Goal: Task Accomplishment & Management: Complete application form

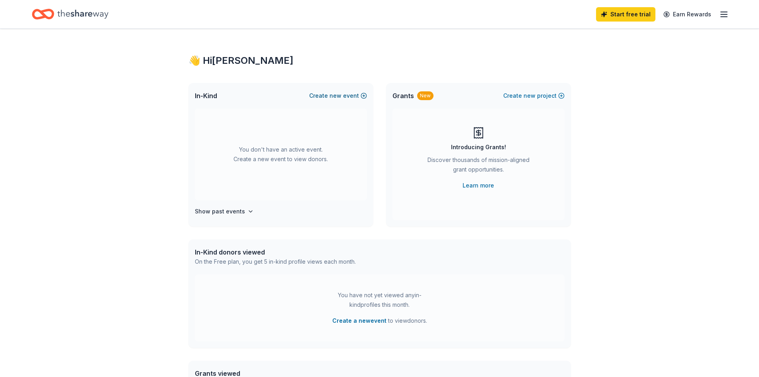
click at [345, 98] on button "Create new event" at bounding box center [338, 96] width 58 height 10
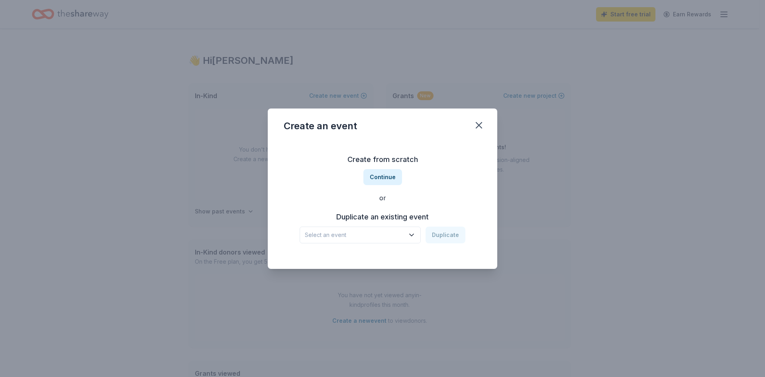
click at [375, 233] on span "Select an event" at bounding box center [355, 235] width 100 height 10
click at [346, 257] on div "Winter [DATE]" at bounding box center [327, 256] width 38 height 10
click at [409, 234] on icon "button" at bounding box center [412, 235] width 8 height 8
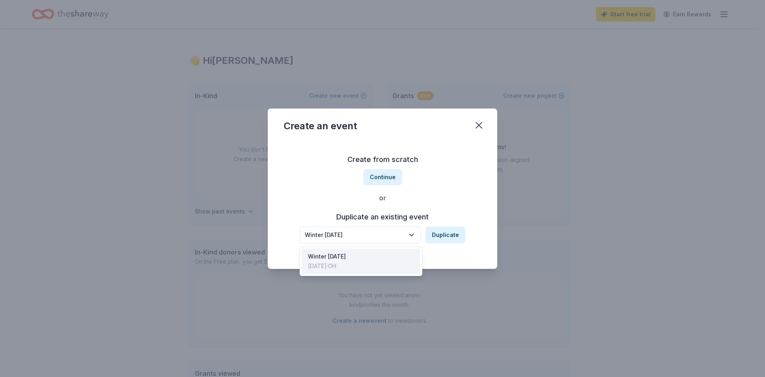
click at [457, 190] on div "Create from scratch Continue or Duplicate an existing event Winter Carnival 202…" at bounding box center [383, 198] width 198 height 116
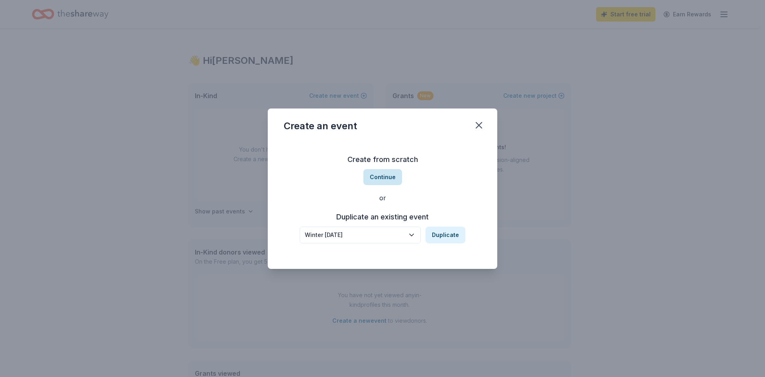
click at [390, 177] on button "Continue" at bounding box center [382, 177] width 39 height 16
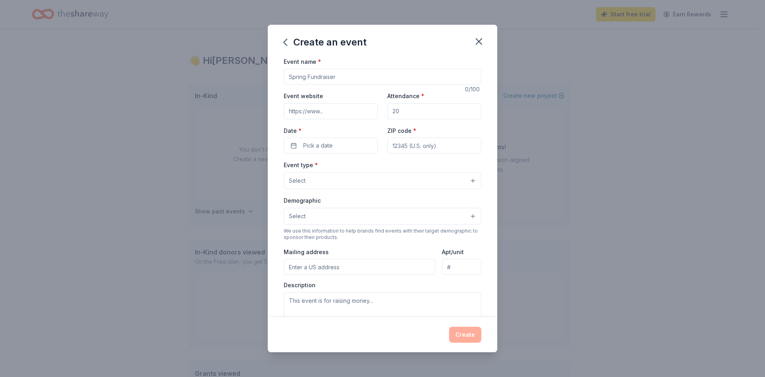
click at [327, 75] on input "Event name *" at bounding box center [383, 77] width 198 height 16
type input "w"
type input "WINTER [DATE]"
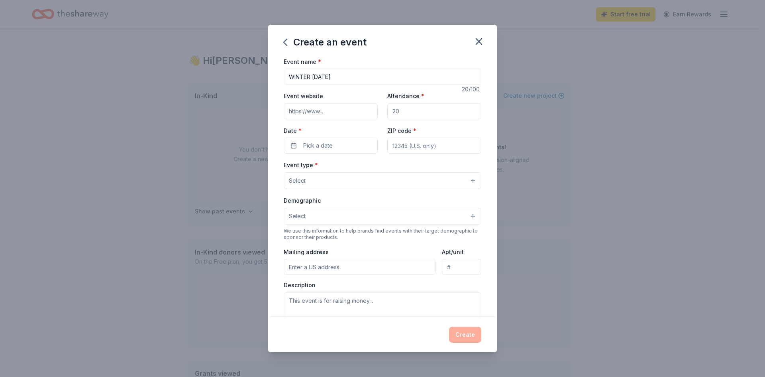
click at [413, 106] on input "Attendance *" at bounding box center [434, 111] width 94 height 16
type input "600"
click at [403, 142] on input "ZIP code *" at bounding box center [434, 145] width 94 height 16
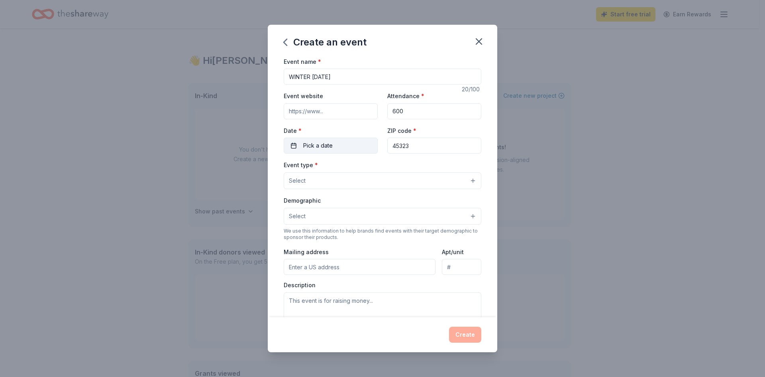
type input "45323"
click at [345, 148] on button "Pick a date" at bounding box center [331, 145] width 94 height 16
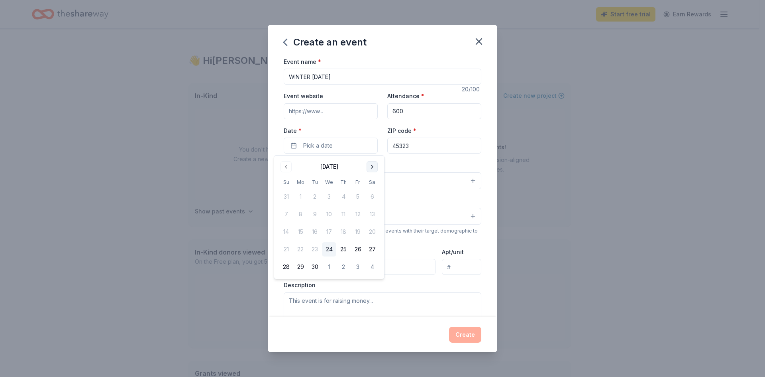
click at [369, 167] on button "Go to next month" at bounding box center [372, 166] width 11 height 11
click at [286, 230] on button "14" at bounding box center [286, 231] width 14 height 14
click at [402, 336] on div "Create" at bounding box center [383, 334] width 198 height 16
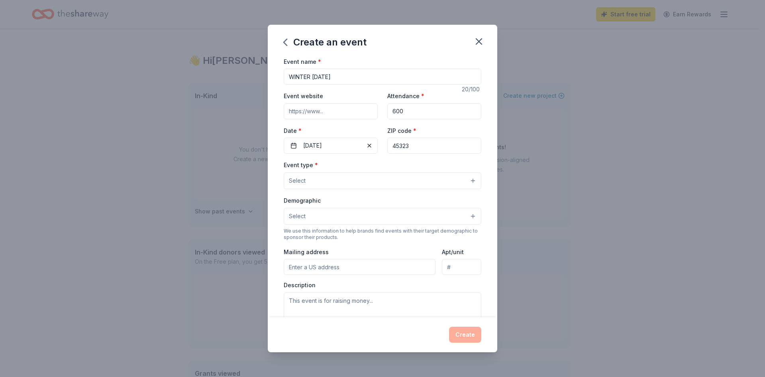
click at [333, 178] on button "Select" at bounding box center [383, 180] width 198 height 17
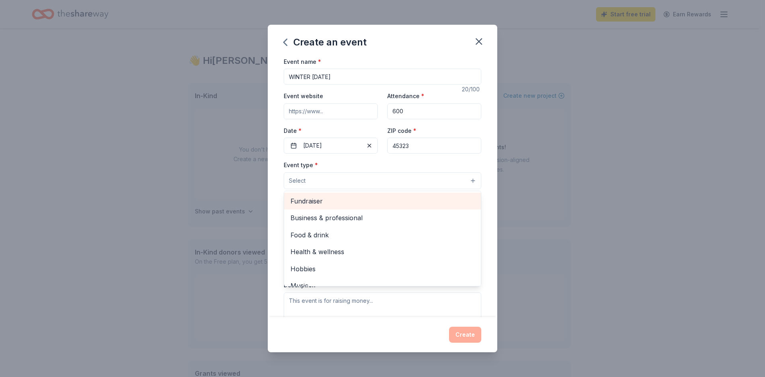
click at [330, 200] on span "Fundraiser" at bounding box center [383, 201] width 184 height 10
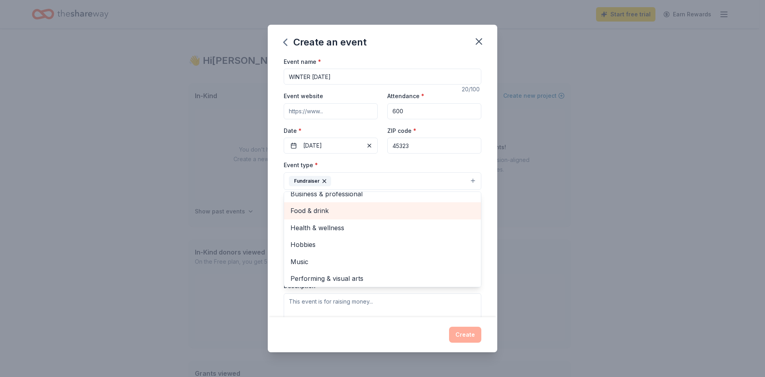
scroll to position [10, 0]
click at [312, 326] on div "Create an event Event name * WINTER CARNIVAL 2025 20 /100 Event website Attenda…" at bounding box center [383, 189] width 230 height 328
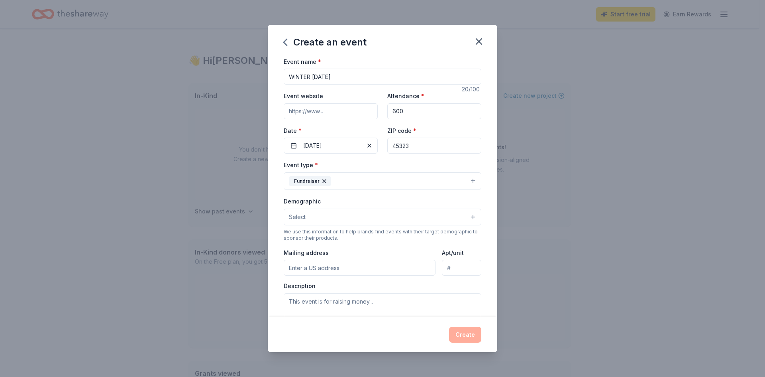
click at [315, 219] on button "Select" at bounding box center [383, 216] width 198 height 17
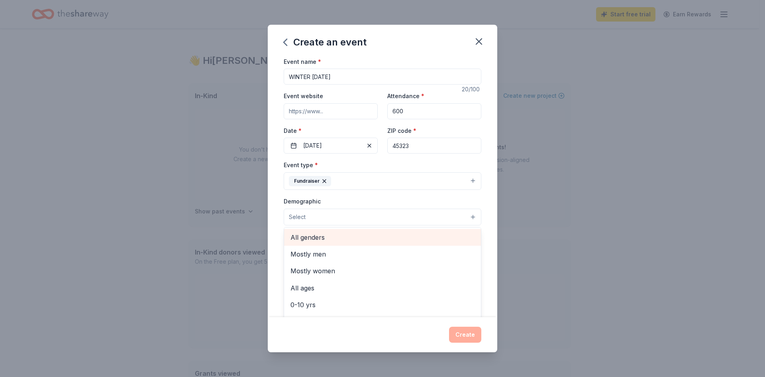
click at [326, 241] on span "All genders" at bounding box center [383, 237] width 184 height 10
click at [333, 324] on div "Create an event Event name * WINTER CARNIVAL 2025 20 /100 Event website Attenda…" at bounding box center [383, 189] width 230 height 328
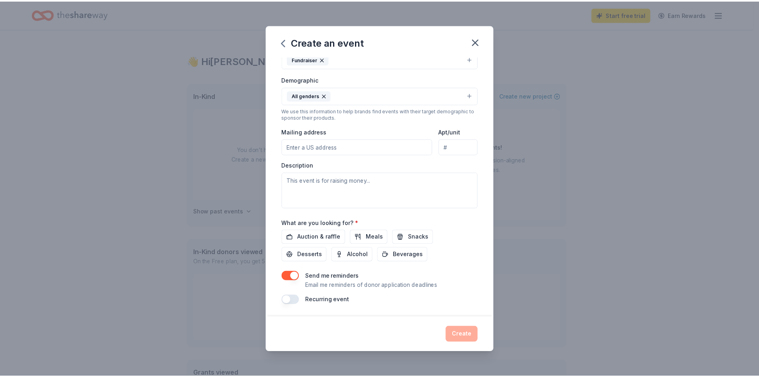
scroll to position [122, 0]
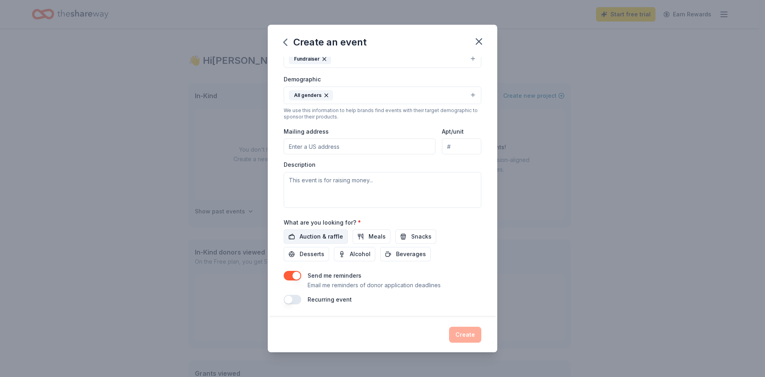
click at [330, 237] on span "Auction & raffle" at bounding box center [321, 237] width 43 height 10
click at [409, 254] on span "Beverages" at bounding box center [411, 254] width 30 height 10
click at [360, 256] on span "Alcohol" at bounding box center [360, 254] width 21 height 10
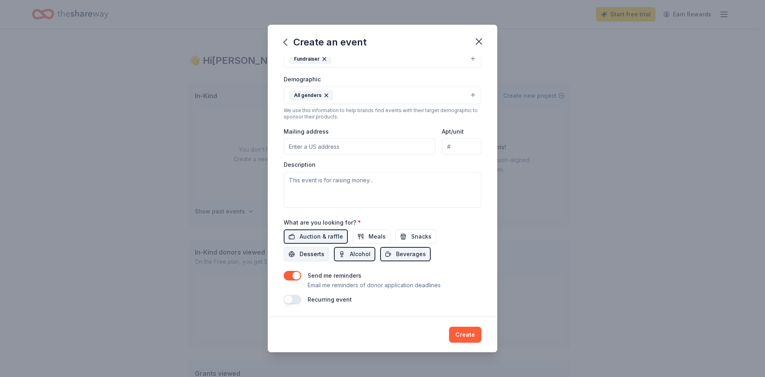
click at [316, 254] on span "Desserts" at bounding box center [312, 254] width 25 height 10
click at [416, 237] on span "Snacks" at bounding box center [421, 237] width 20 height 10
click at [371, 238] on span "Meals" at bounding box center [377, 237] width 17 height 10
click at [466, 328] on button "Create" at bounding box center [465, 334] width 32 height 16
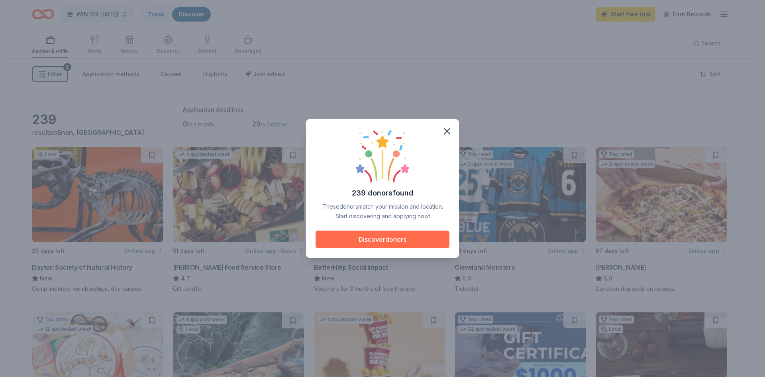
click at [378, 241] on button "Discover donors" at bounding box center [383, 239] width 134 height 18
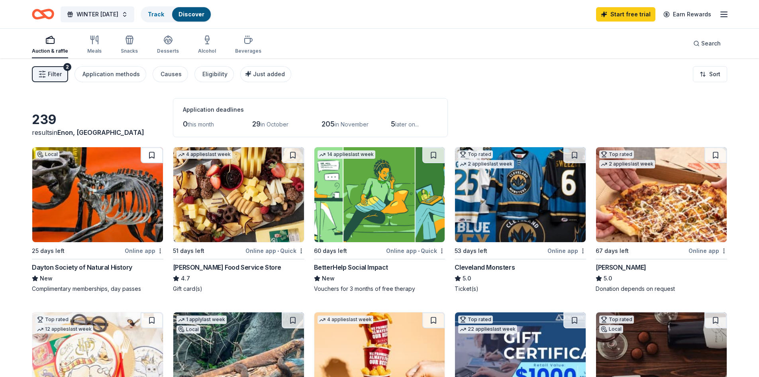
click at [152, 155] on button at bounding box center [152, 155] width 22 height 16
click at [289, 158] on button at bounding box center [293, 155] width 22 height 16
click at [430, 156] on button at bounding box center [433, 155] width 22 height 16
click at [573, 154] on button at bounding box center [574, 155] width 22 height 16
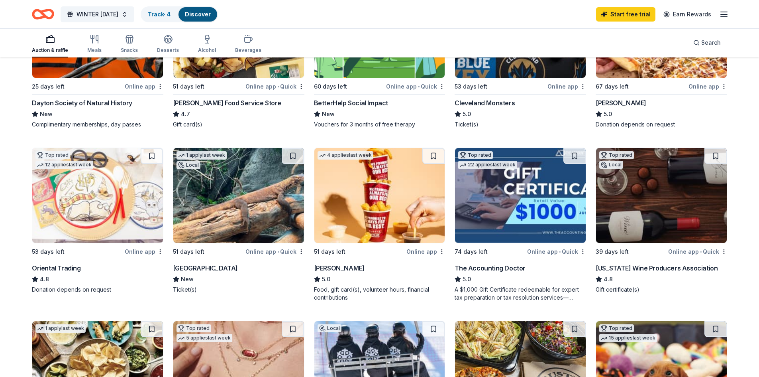
scroll to position [199, 0]
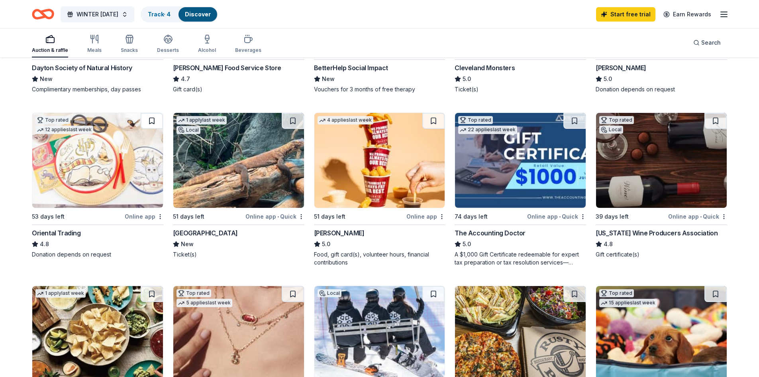
click at [152, 122] on button at bounding box center [152, 121] width 22 height 16
click at [295, 122] on button at bounding box center [293, 121] width 22 height 16
click at [432, 120] on button at bounding box center [433, 121] width 22 height 16
click at [714, 120] on button at bounding box center [716, 121] width 22 height 16
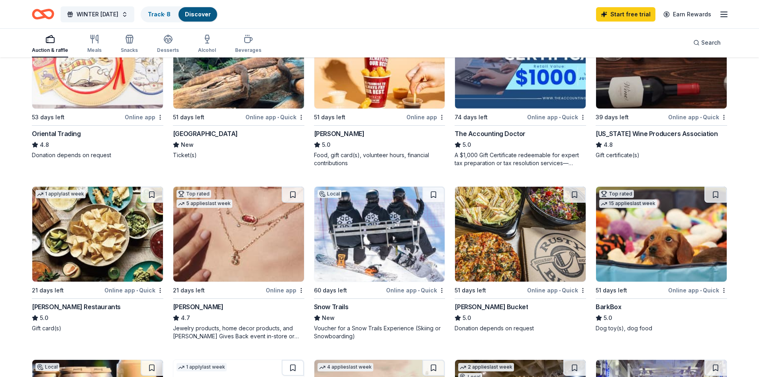
scroll to position [359, 0]
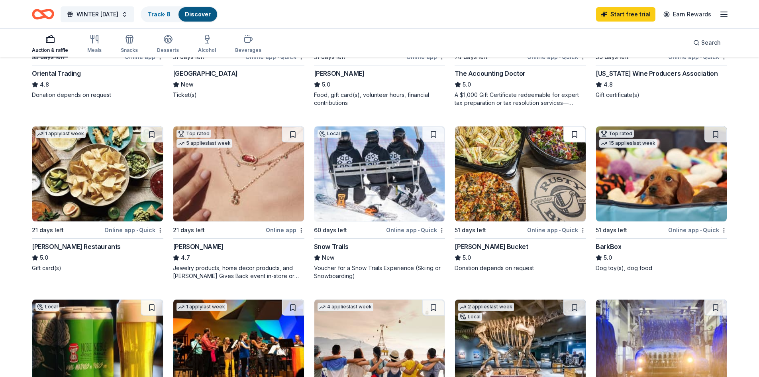
click at [569, 134] on button at bounding box center [574, 134] width 22 height 16
click at [293, 132] on button at bounding box center [293, 134] width 22 height 16
click at [714, 136] on button at bounding box center [716, 134] width 22 height 16
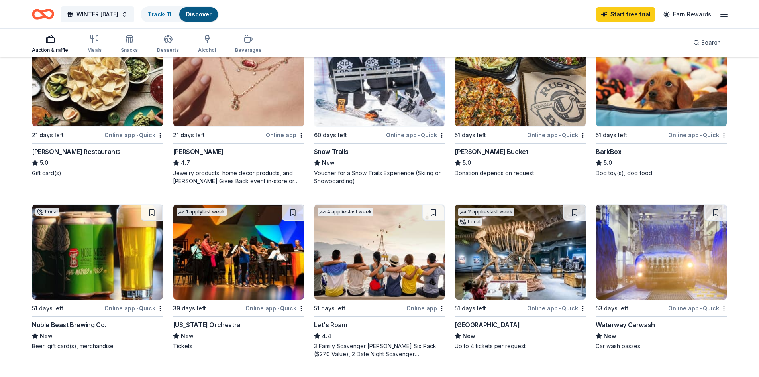
scroll to position [518, 0]
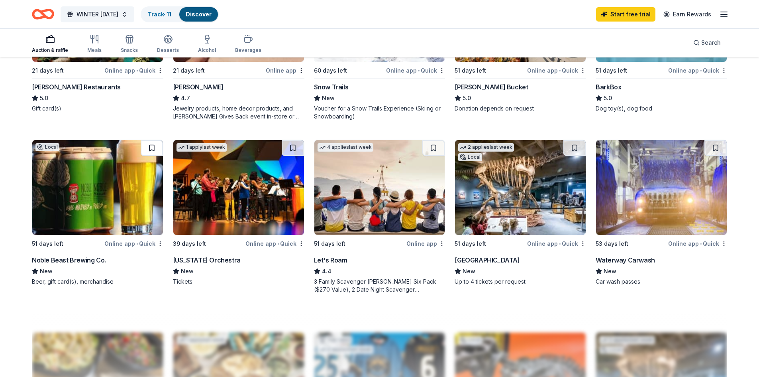
click at [149, 147] on button at bounding box center [152, 148] width 22 height 16
click at [575, 149] on button at bounding box center [574, 148] width 22 height 16
click at [722, 151] on button at bounding box center [716, 148] width 22 height 16
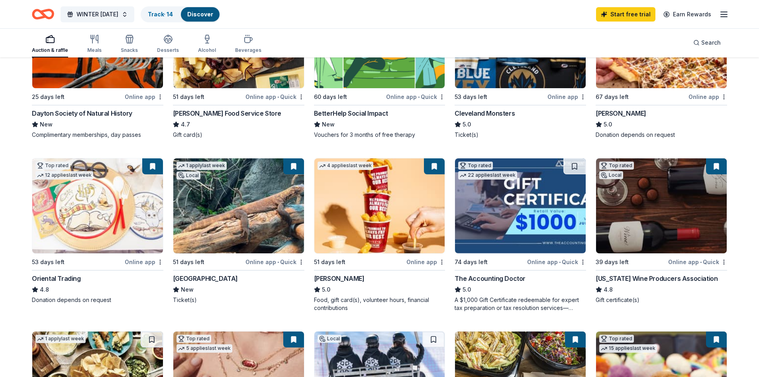
scroll to position [279, 0]
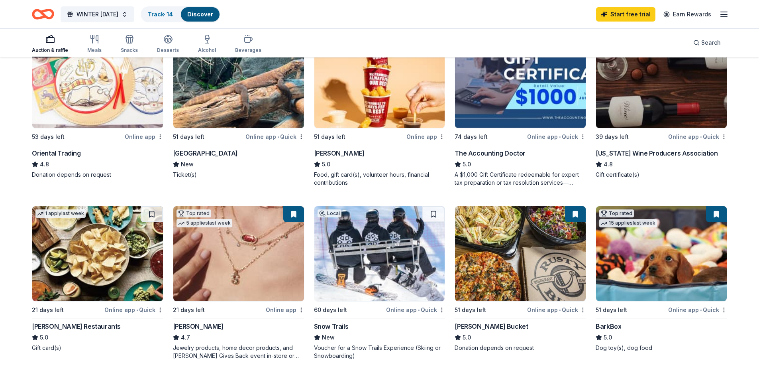
click at [243, 230] on img at bounding box center [238, 253] width 131 height 95
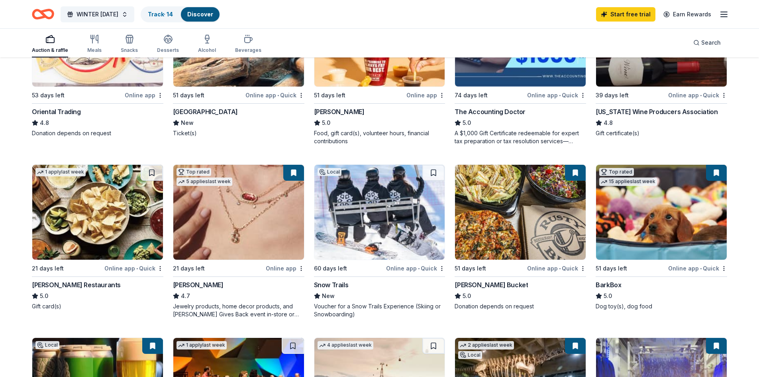
scroll to position [359, 0]
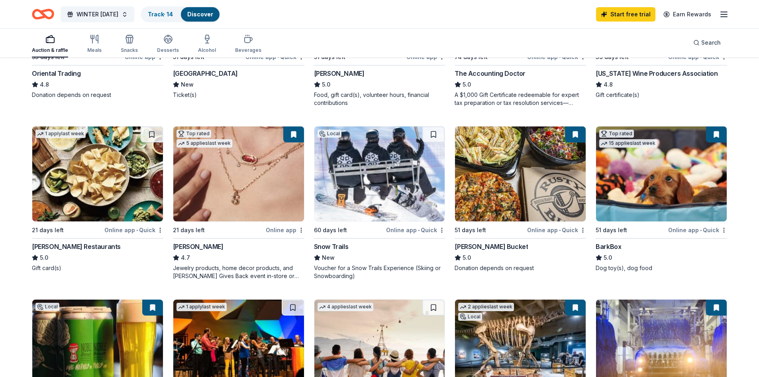
click at [660, 171] on img at bounding box center [661, 173] width 131 height 95
click at [292, 135] on button at bounding box center [293, 134] width 21 height 16
click at [291, 139] on button at bounding box center [293, 134] width 21 height 16
click at [252, 164] on img at bounding box center [238, 173] width 131 height 95
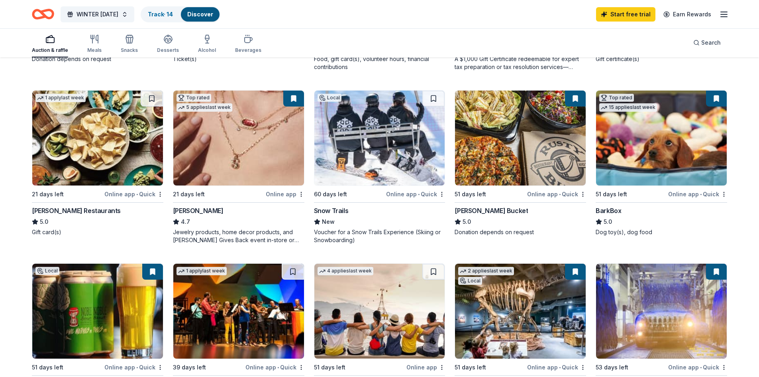
scroll to position [375, 0]
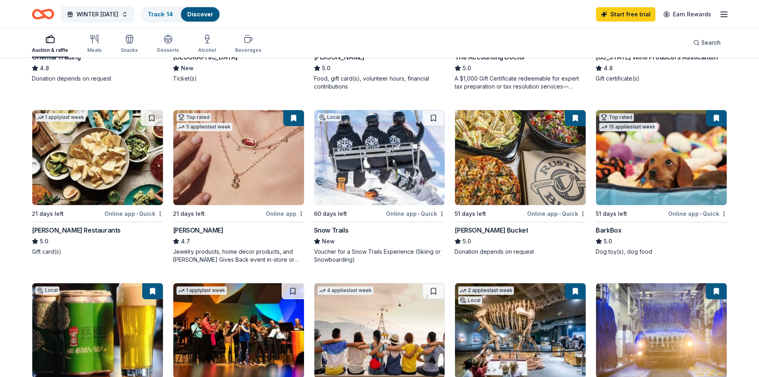
click at [521, 169] on img at bounding box center [520, 157] width 131 height 95
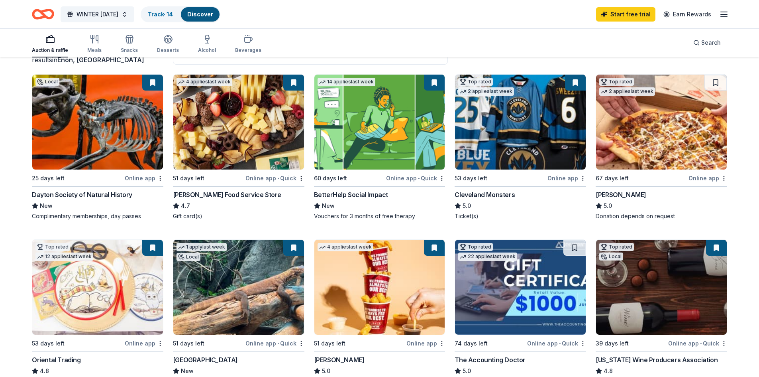
scroll to position [56, 0]
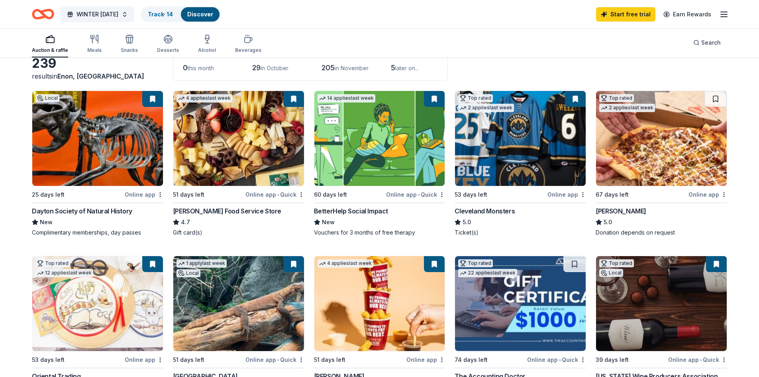
click at [575, 101] on button at bounding box center [575, 99] width 21 height 16
click at [576, 97] on button at bounding box center [575, 99] width 21 height 16
click at [574, 104] on button at bounding box center [575, 99] width 21 height 16
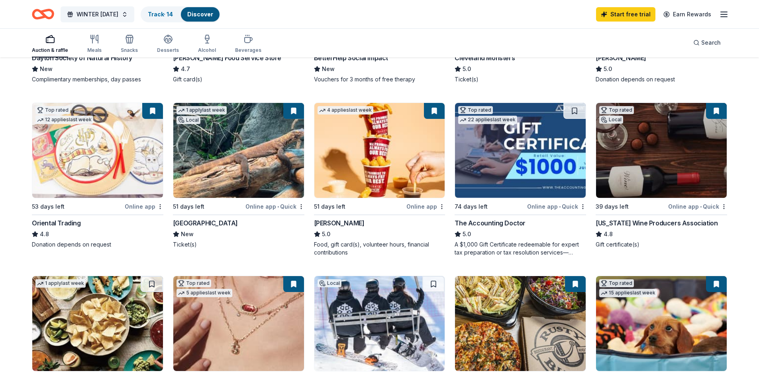
scroll to position [255, 0]
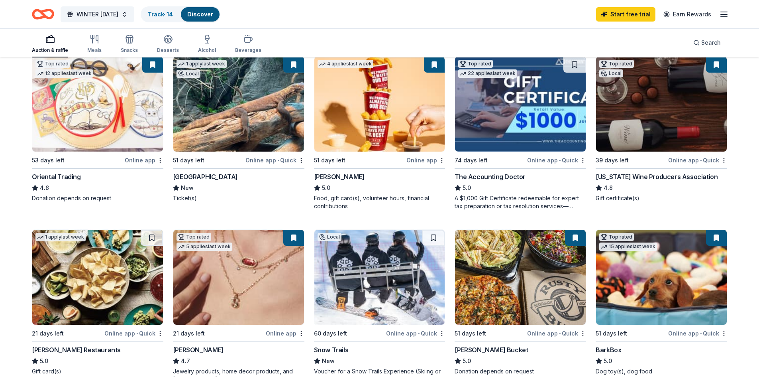
click at [149, 66] on button at bounding box center [152, 65] width 21 height 16
click at [127, 98] on img at bounding box center [97, 104] width 131 height 95
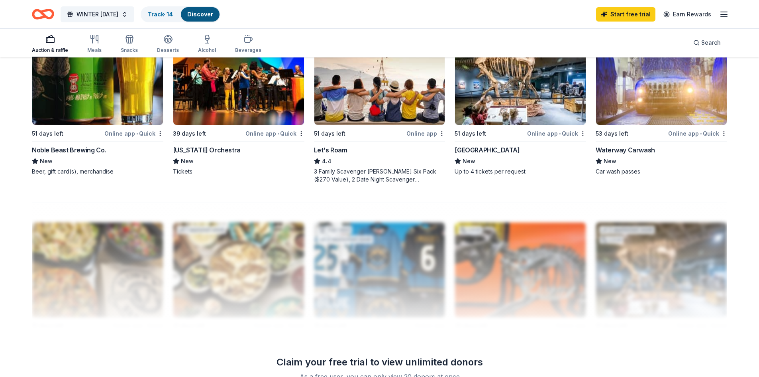
scroll to position [614, 0]
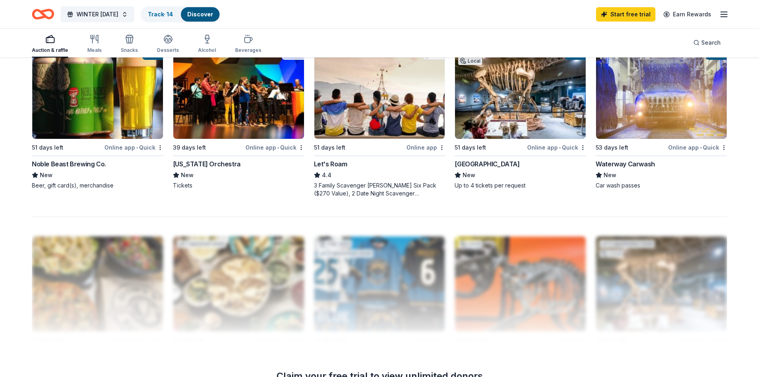
click at [124, 126] on img at bounding box center [97, 91] width 131 height 95
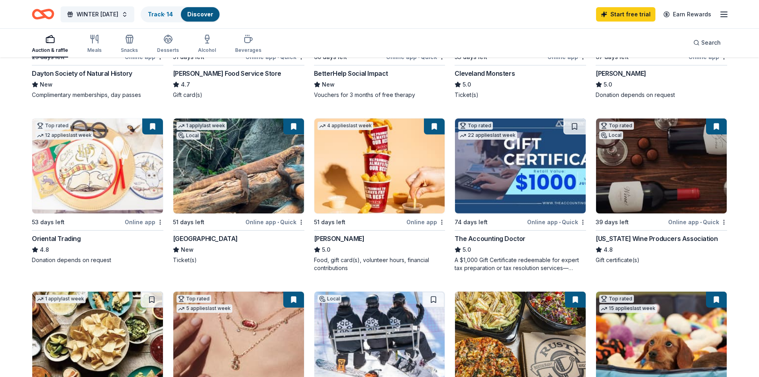
scroll to position [199, 0]
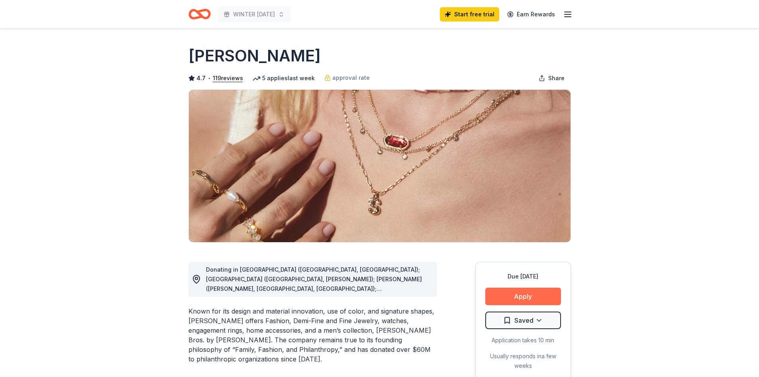
click at [530, 297] on button "Apply" at bounding box center [523, 296] width 76 height 18
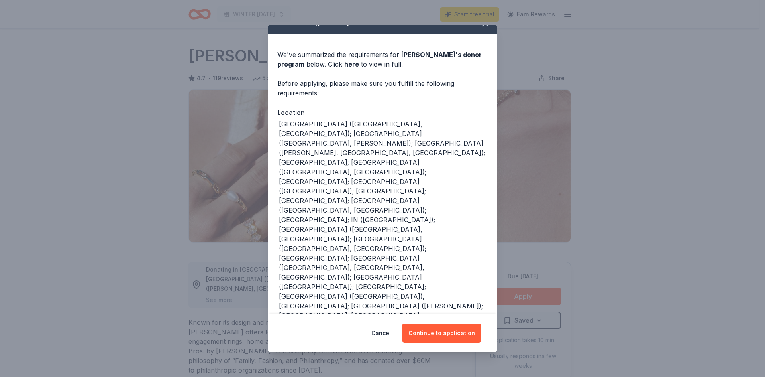
scroll to position [21, 0]
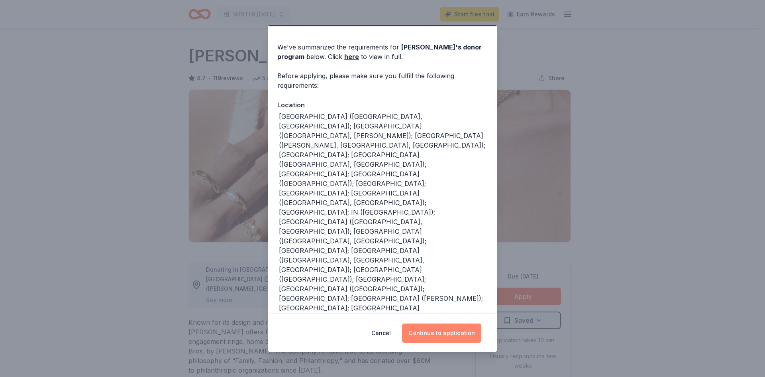
click at [427, 332] on button "Continue to application" at bounding box center [441, 332] width 79 height 19
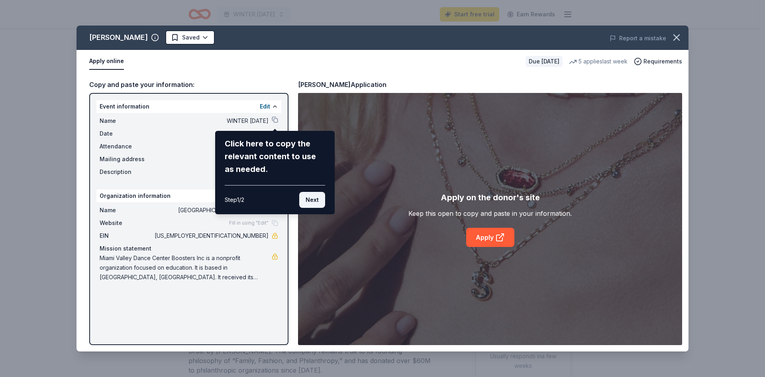
click at [315, 198] on button "Next" at bounding box center [312, 200] width 26 height 16
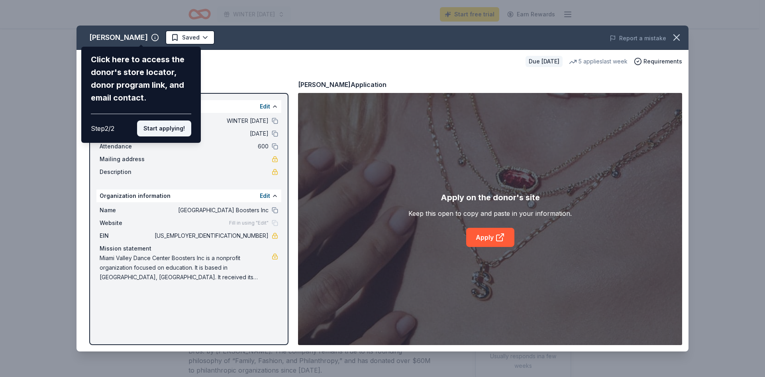
click at [161, 133] on button "Start applying!" at bounding box center [164, 128] width 54 height 16
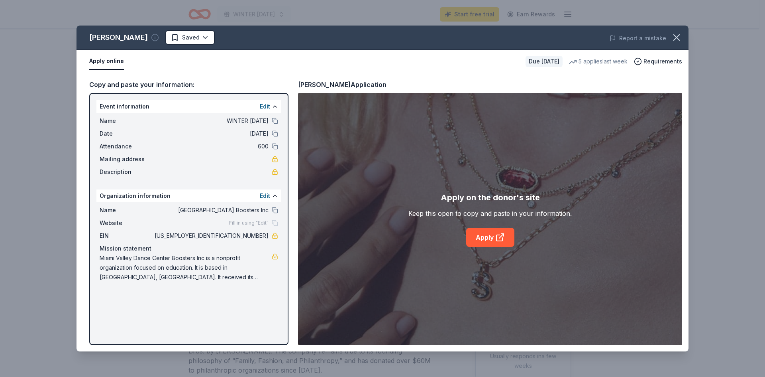
click at [151, 36] on icon "button" at bounding box center [155, 37] width 8 height 8
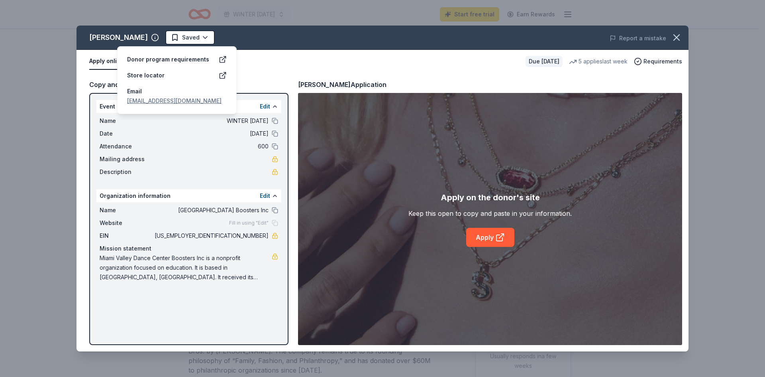
click at [171, 101] on link "kendragivesback@kendrascott.com" at bounding box center [174, 100] width 94 height 7
click at [388, 29] on div "Kendra Scott Saved Report a mistake" at bounding box center [383, 38] width 612 height 24
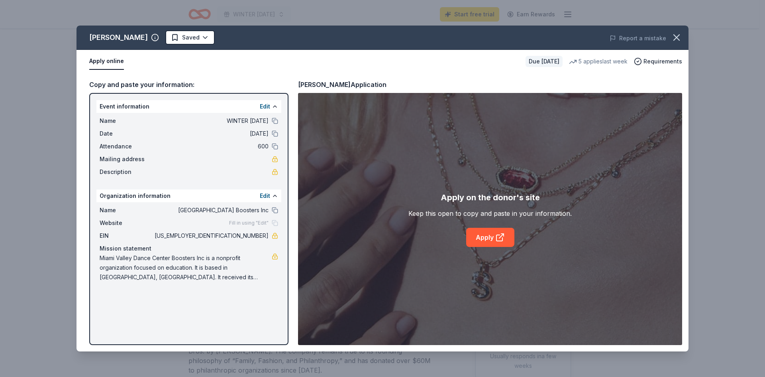
click at [108, 65] on button "Apply online" at bounding box center [106, 61] width 35 height 17
click at [485, 234] on link "Apply" at bounding box center [490, 237] width 48 height 19
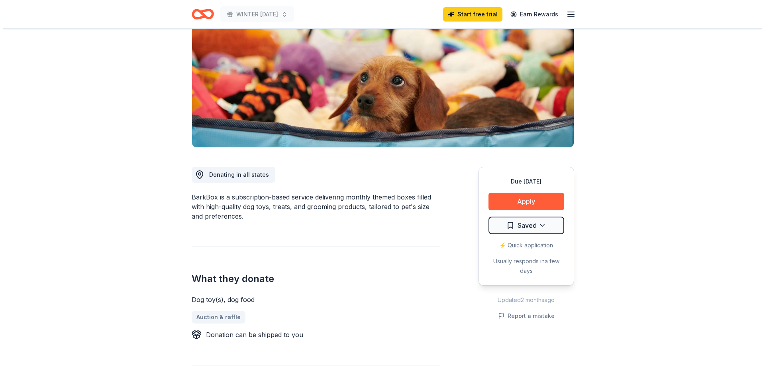
scroll to position [120, 0]
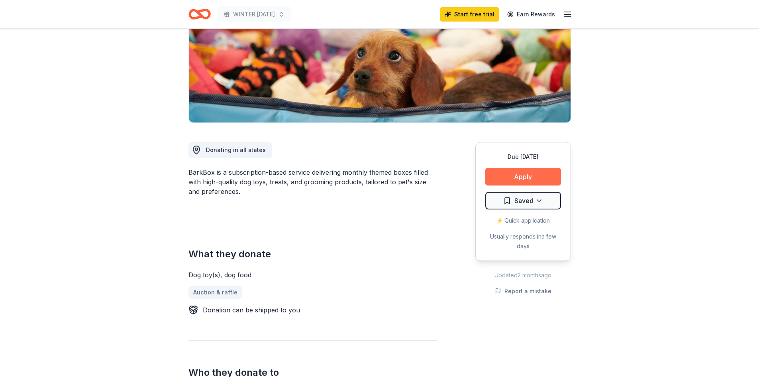
click at [510, 179] on button "Apply" at bounding box center [523, 177] width 76 height 18
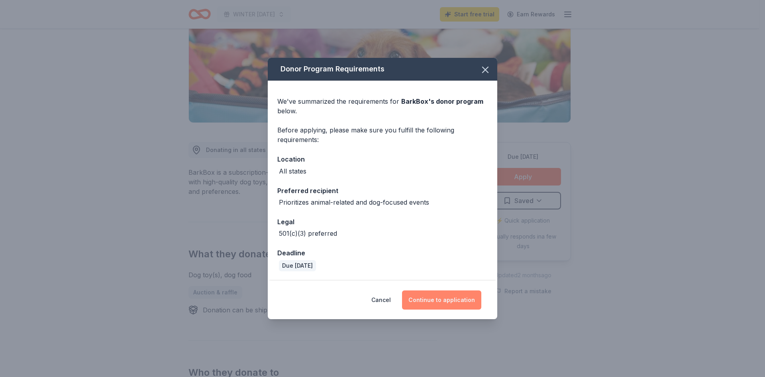
click at [436, 298] on button "Continue to application" at bounding box center [441, 299] width 79 height 19
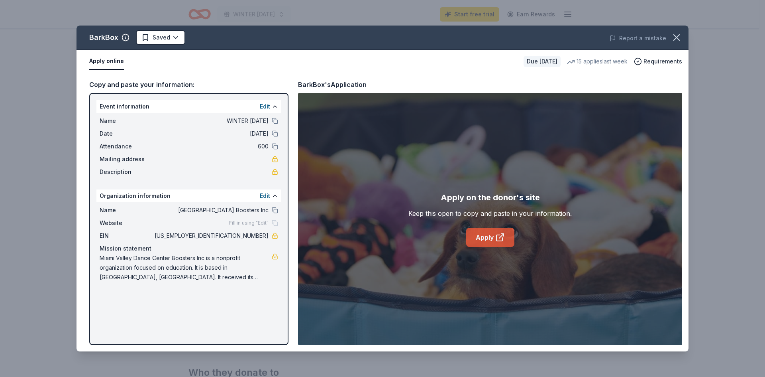
click at [499, 238] on icon at bounding box center [500, 237] width 10 height 10
click at [176, 35] on html "WINTER CARNIVAL 2025 Start free trial Earn Rewards Due in 51 days Share BarkBox…" at bounding box center [382, 68] width 765 height 377
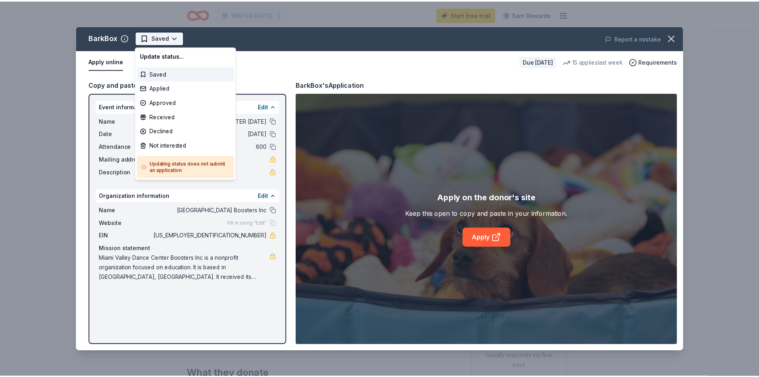
scroll to position [0, 0]
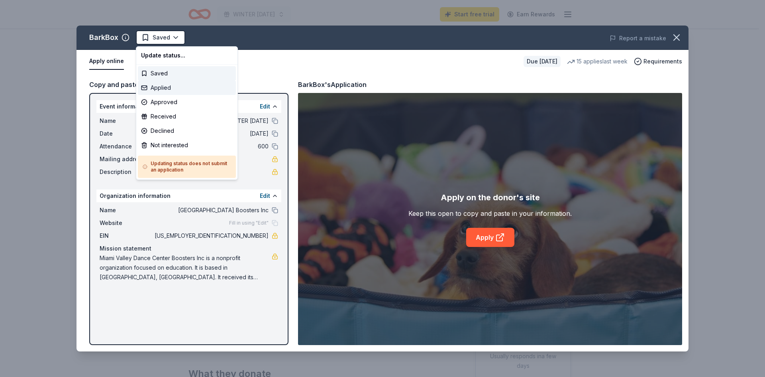
click at [167, 88] on div "Applied" at bounding box center [187, 87] width 98 height 14
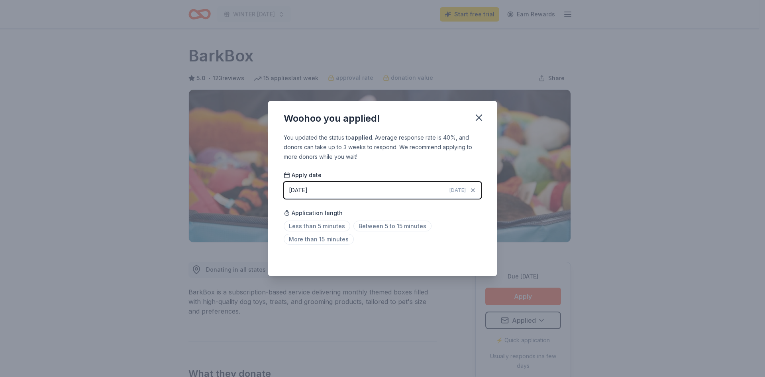
click at [623, 220] on div "Woohoo you applied! You updated the status to applied . Average response rate i…" at bounding box center [382, 188] width 765 height 377
click at [479, 117] on icon "button" at bounding box center [479, 118] width 6 height 6
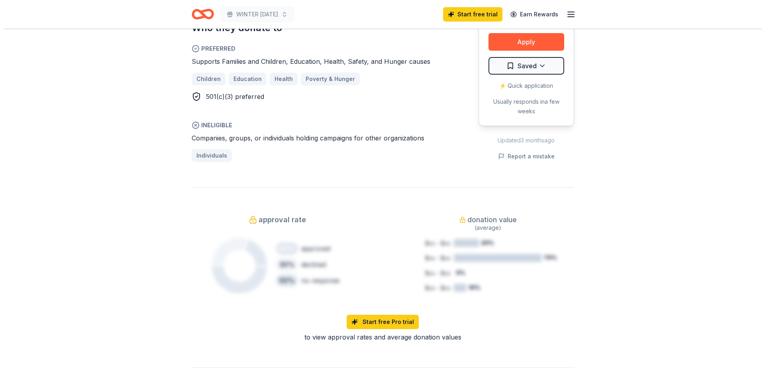
scroll to position [120, 0]
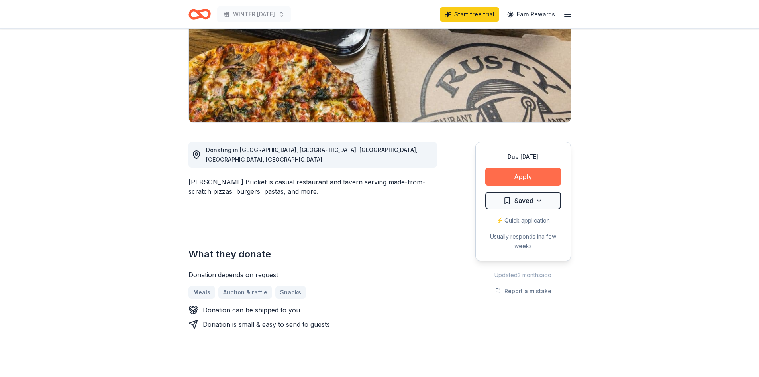
click at [530, 173] on button "Apply" at bounding box center [523, 177] width 76 height 18
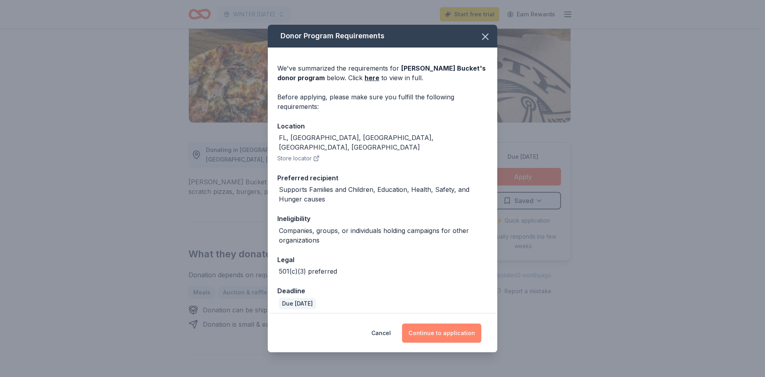
click at [432, 329] on button "Continue to application" at bounding box center [441, 332] width 79 height 19
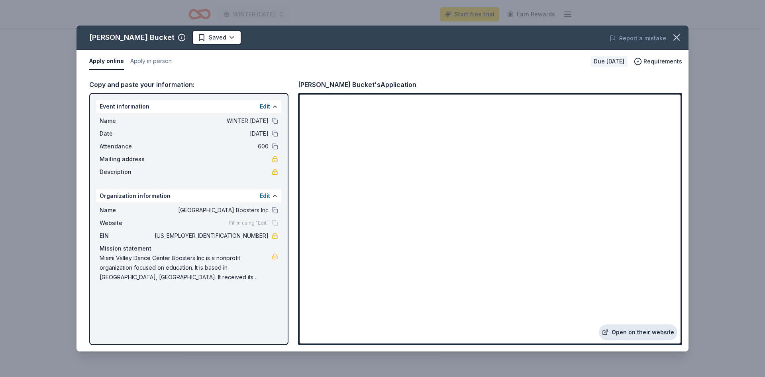
click at [634, 328] on link "Open on their website" at bounding box center [638, 332] width 79 height 16
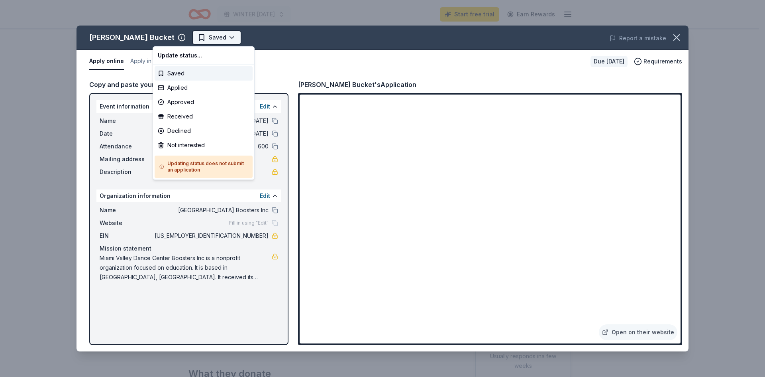
click at [190, 35] on html "WINTER CARNIVAL 2025 Start free trial Earn Rewards Due in 51 days Share Rusty B…" at bounding box center [382, 188] width 765 height 377
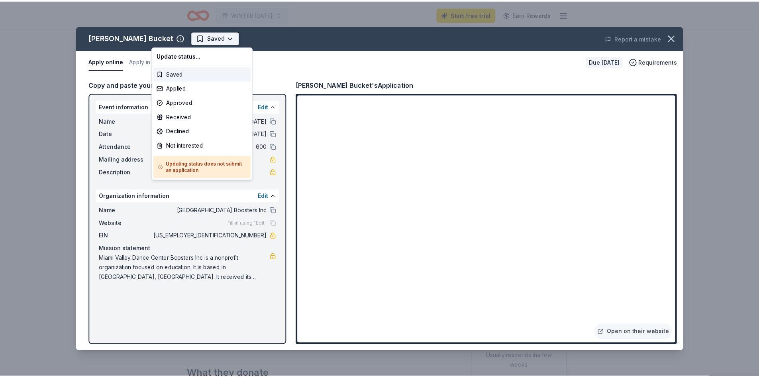
scroll to position [0, 0]
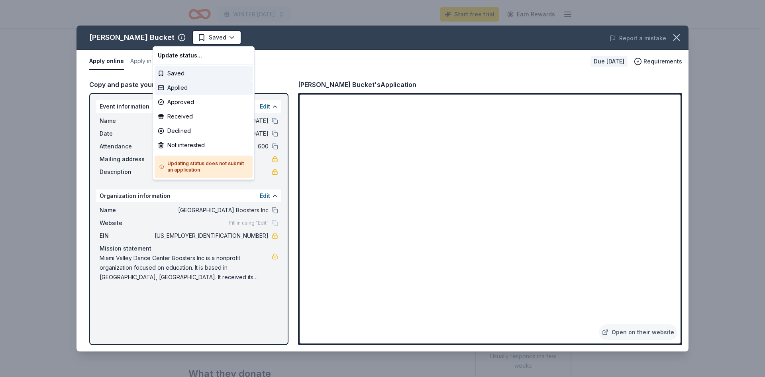
click at [181, 87] on div "Applied" at bounding box center [204, 87] width 98 height 14
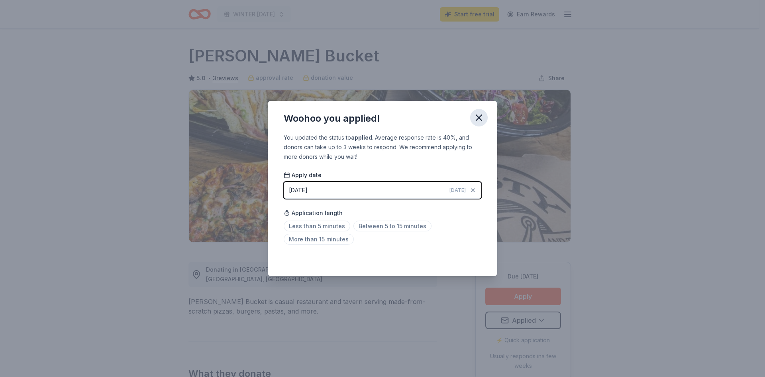
click at [486, 119] on button "button" at bounding box center [479, 118] width 18 height 18
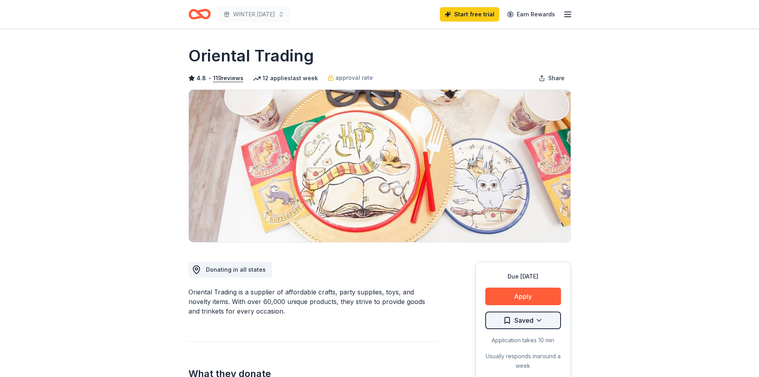
click at [531, 317] on html "WINTER [DATE] Start free trial Earn Rewards Due [DATE] Share Oriental Trading 4…" at bounding box center [379, 188] width 759 height 377
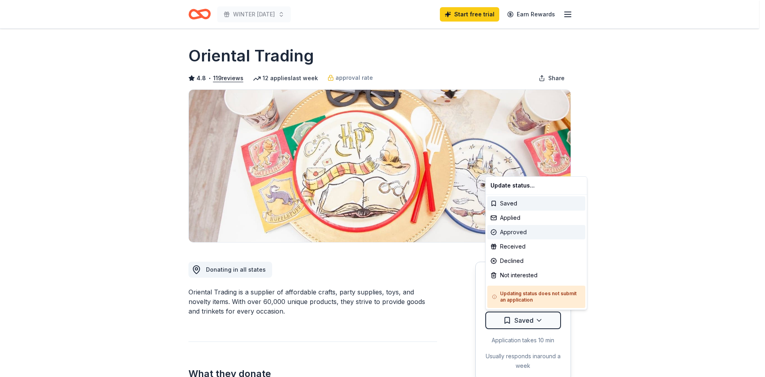
click at [517, 229] on div "Approved" at bounding box center [536, 232] width 98 height 14
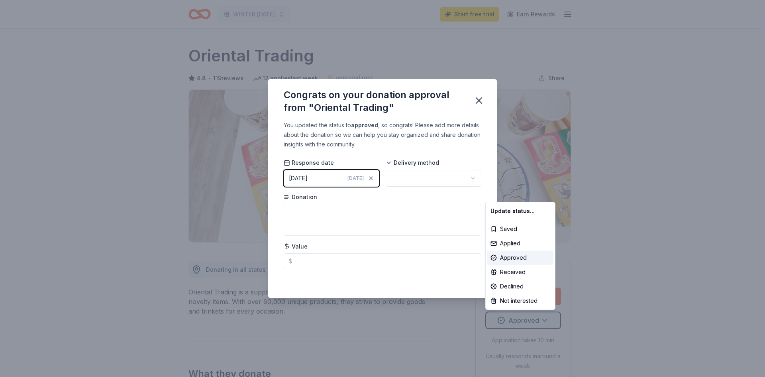
click at [390, 282] on html "WINTER [DATE] Start free trial Earn Rewards Due [DATE] Share Oriental Trading 4…" at bounding box center [382, 188] width 765 height 377
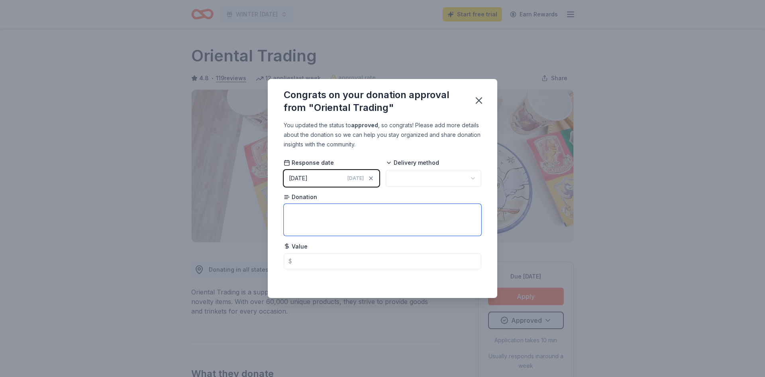
click at [357, 224] on textarea at bounding box center [383, 220] width 198 height 32
type textarea "gift card"
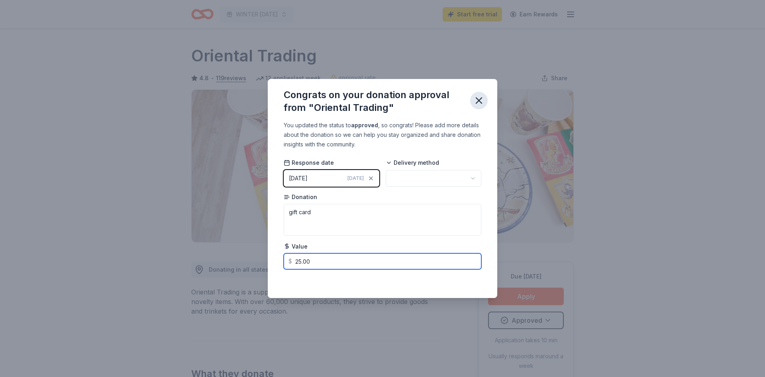
type input "25.00"
click at [483, 97] on icon "button" at bounding box center [478, 100] width 11 height 11
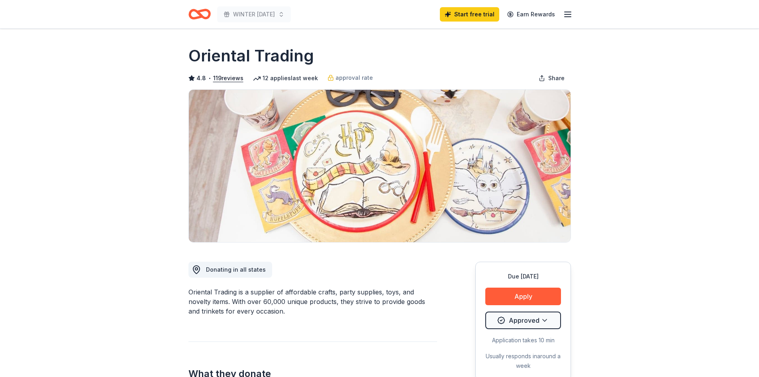
scroll to position [159, 0]
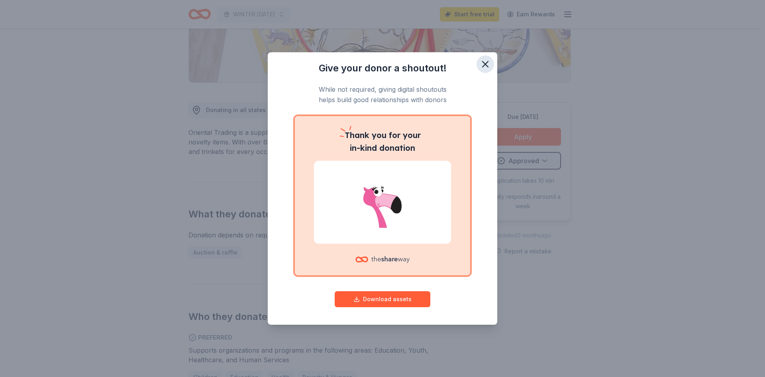
click at [483, 61] on icon "button" at bounding box center [485, 64] width 11 height 11
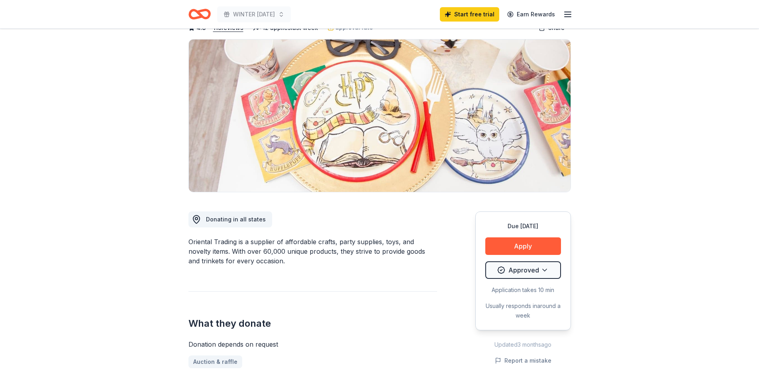
scroll to position [0, 0]
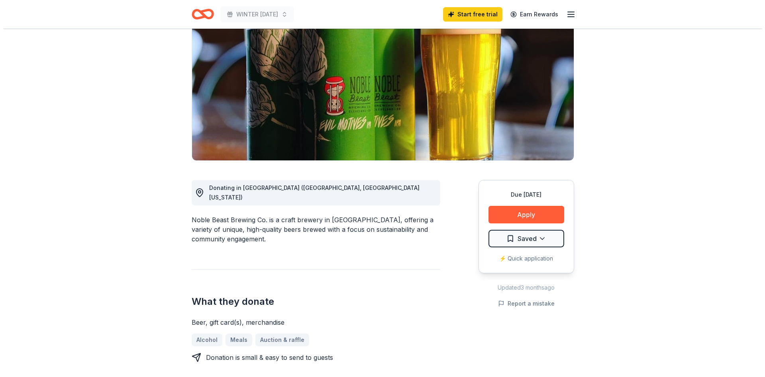
scroll to position [80, 0]
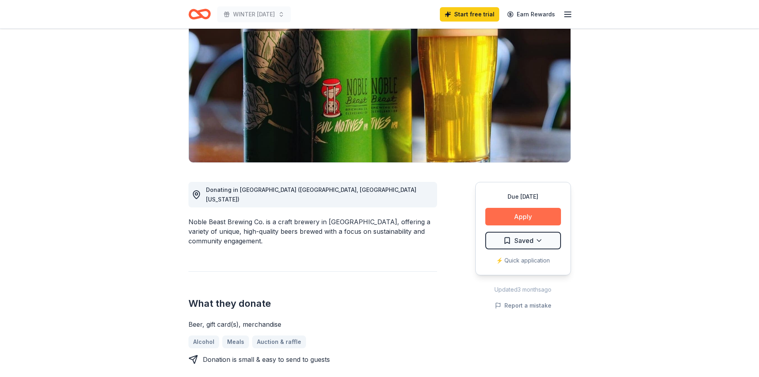
click at [527, 216] on button "Apply" at bounding box center [523, 217] width 76 height 18
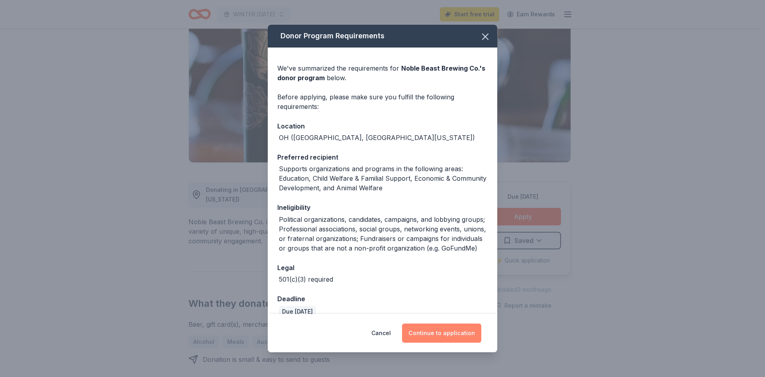
click at [452, 333] on button "Continue to application" at bounding box center [441, 332] width 79 height 19
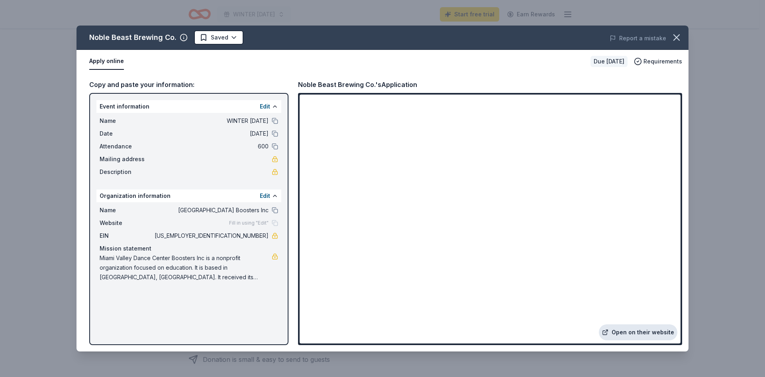
click at [634, 331] on link "Open on their website" at bounding box center [638, 332] width 79 height 16
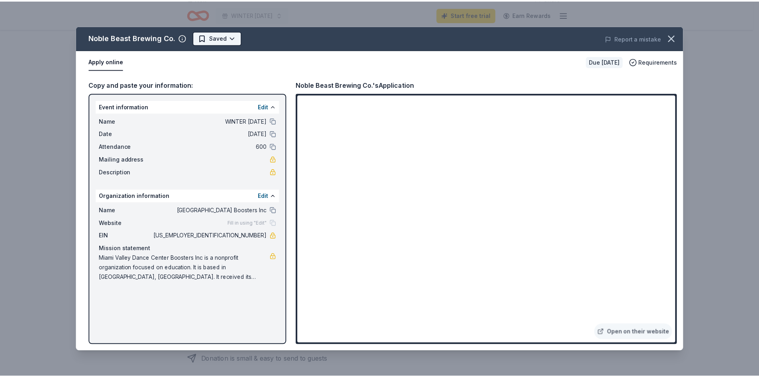
scroll to position [0, 0]
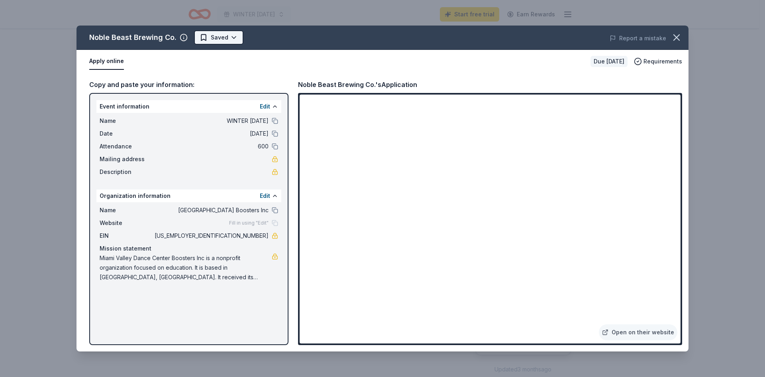
click at [225, 39] on html "WINTER CARNIVAL 2025 Start free trial Earn Rewards Due in 51 days Share Noble B…" at bounding box center [382, 188] width 765 height 377
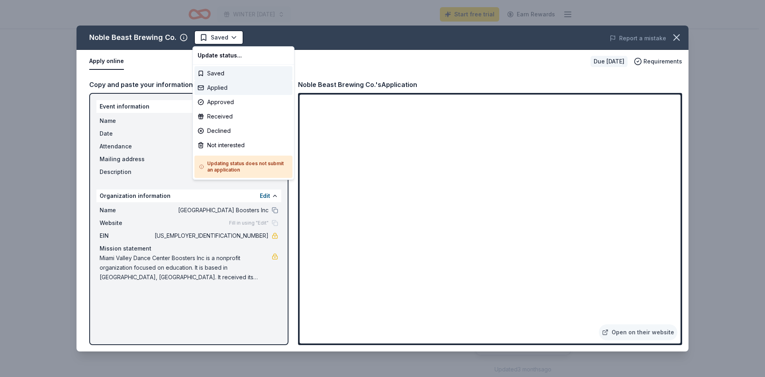
click at [220, 86] on div "Applied" at bounding box center [243, 87] width 98 height 14
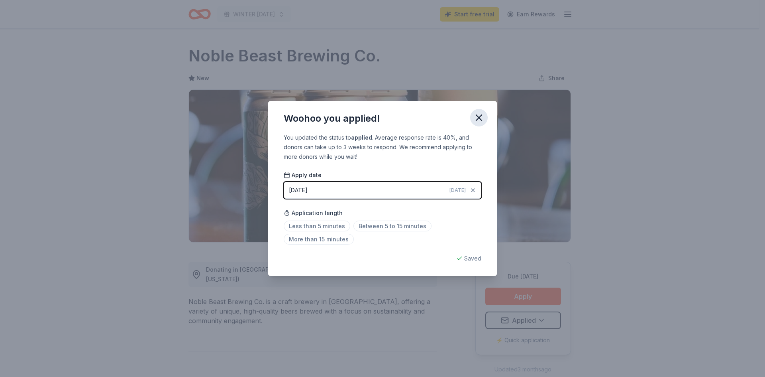
click at [479, 119] on icon "button" at bounding box center [478, 117] width 11 height 11
